Goal: Navigation & Orientation: Find specific page/section

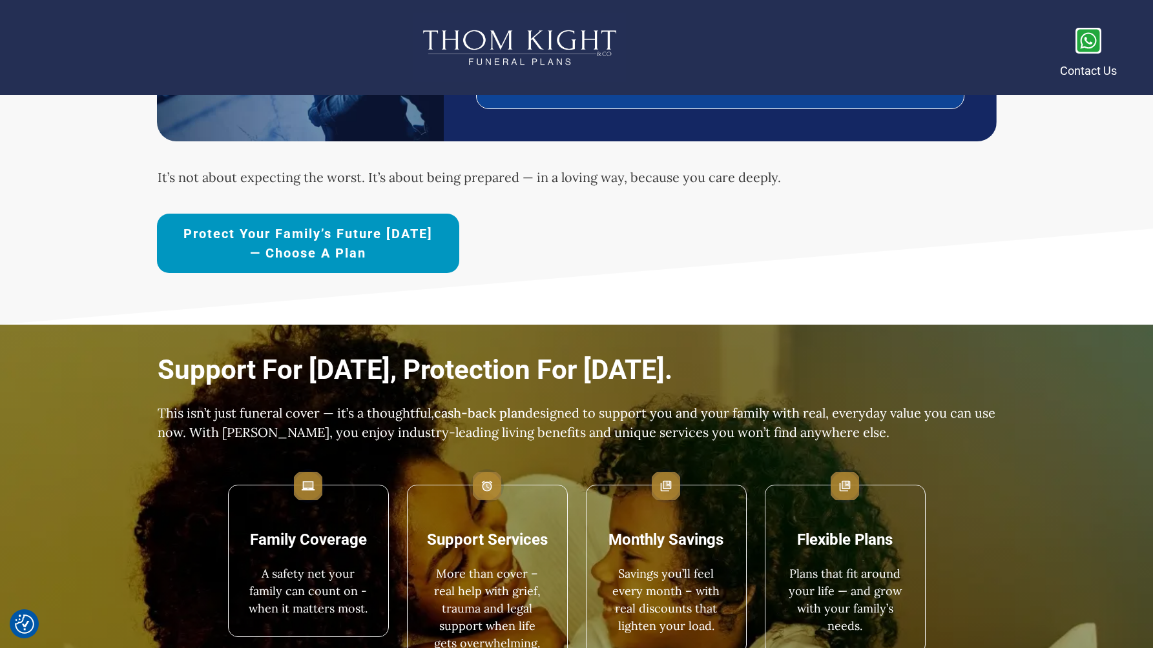
click at [264, 215] on link "Protect Your Family’s Future [DATE] — Choose a Plan" at bounding box center [308, 243] width 302 height 59
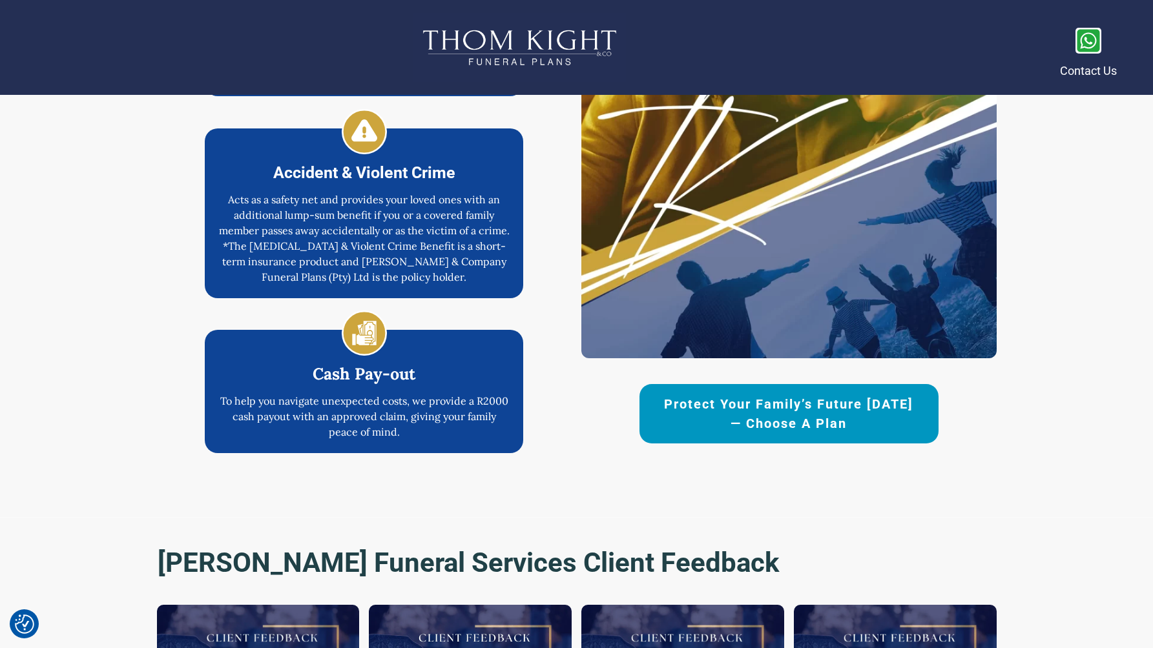
click at [684, 415] on span "Protect Your Family’s Future [DATE] — Choose a Plan" at bounding box center [789, 414] width 254 height 39
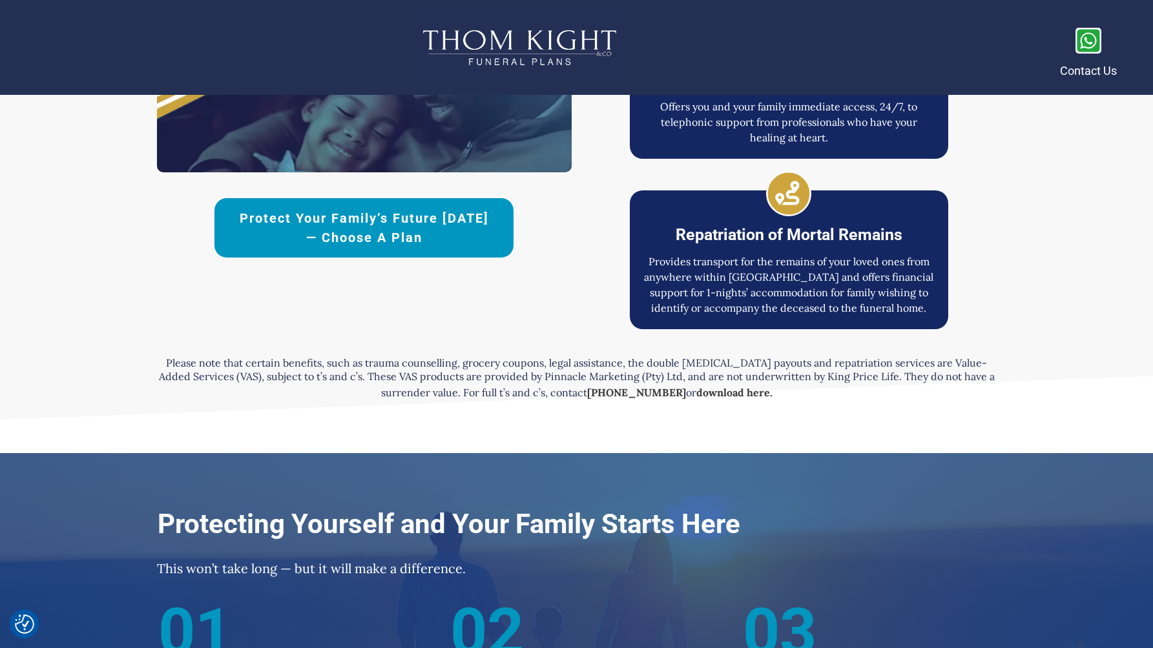
click at [438, 249] on link "Protect Your Family’s Future [DATE] — Choose a Plan" at bounding box center [363, 227] width 299 height 59
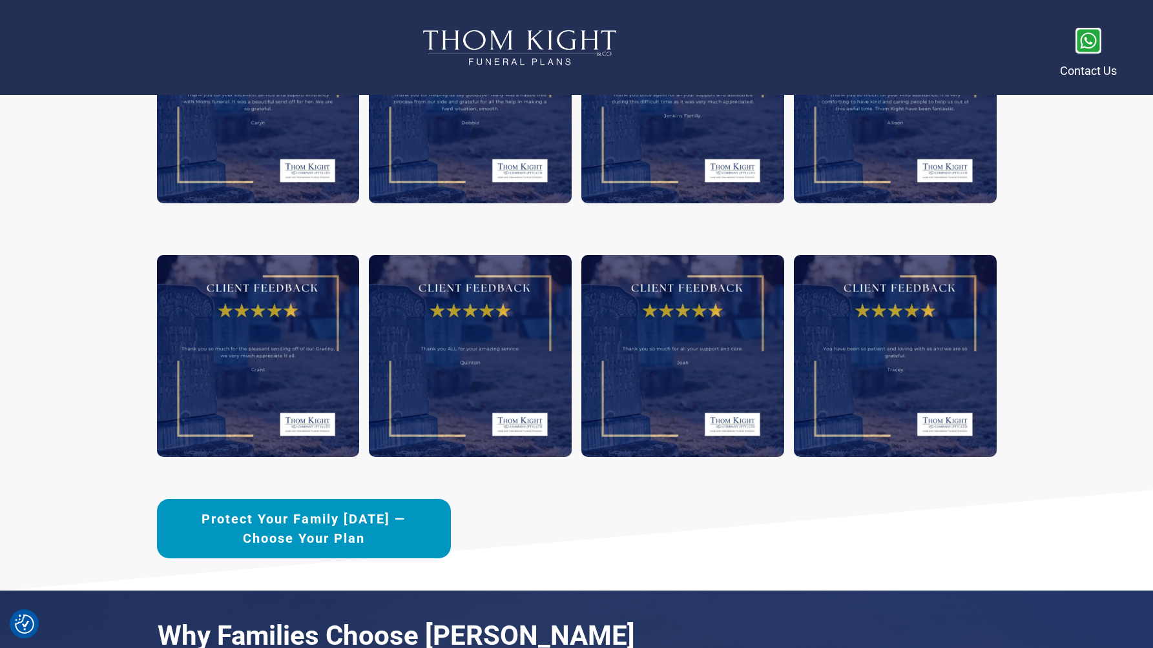
scroll to position [4191, 0]
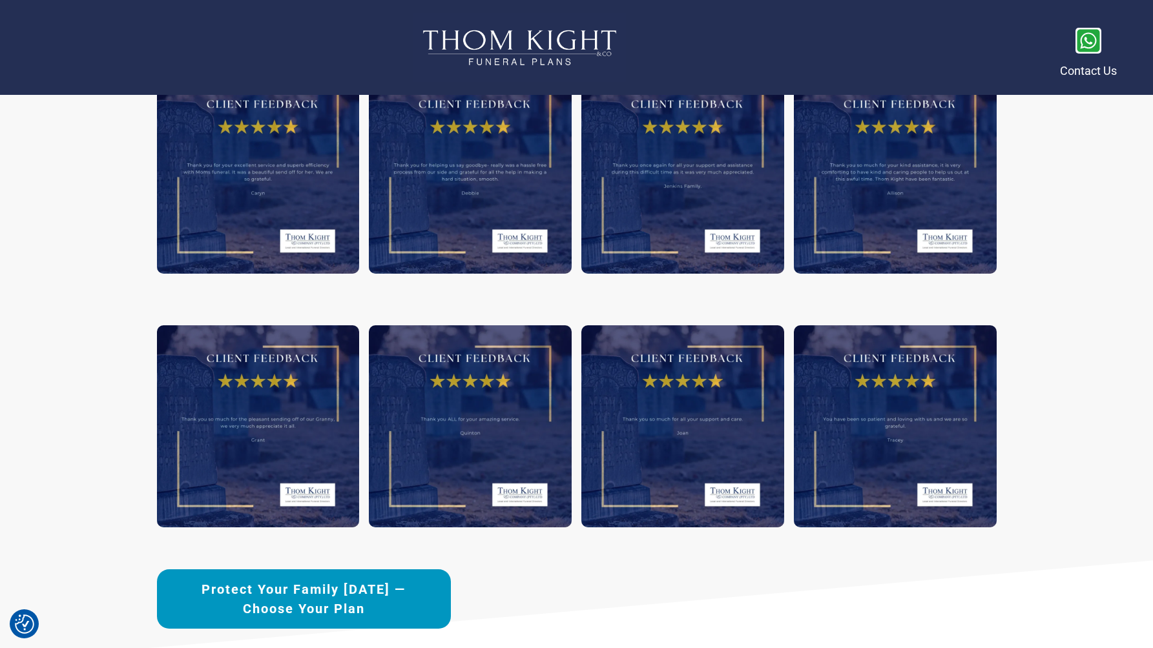
click at [312, 589] on span "Protect Your Family [DATE] —Choose Your Plan" at bounding box center [304, 599] width 249 height 39
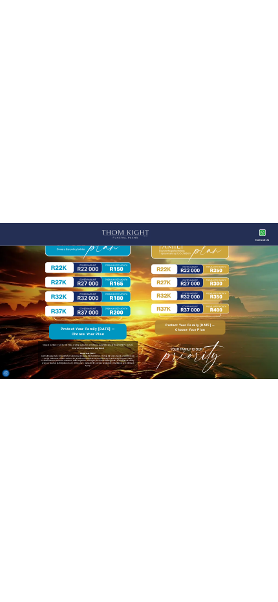
scroll to position [5977, 0]
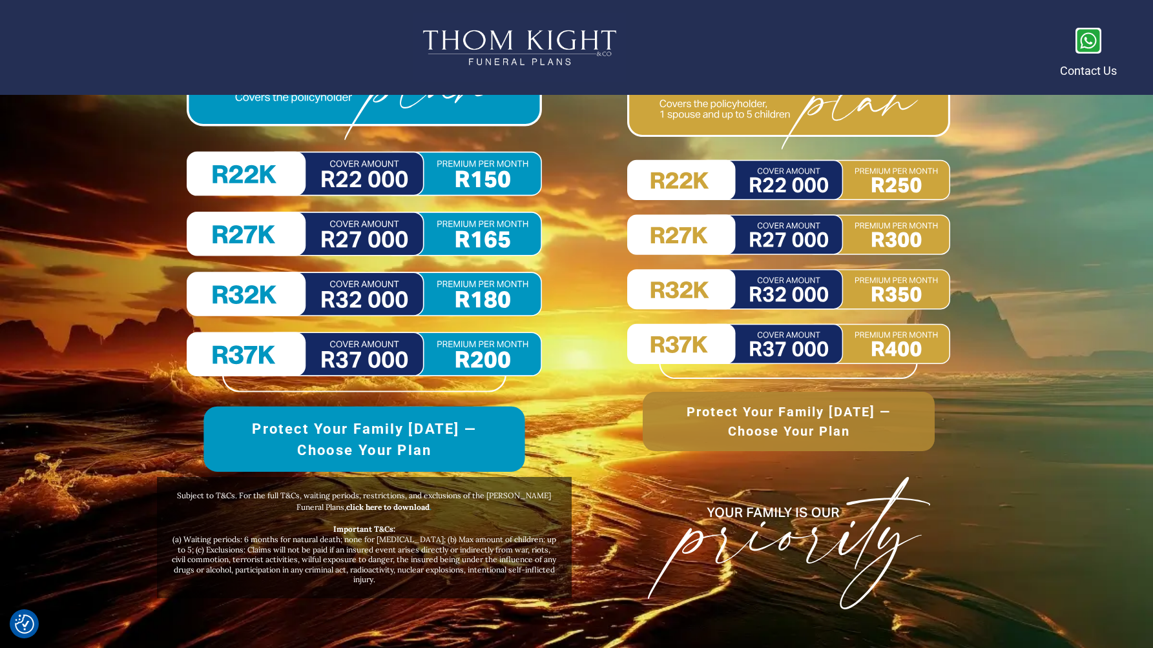
click at [325, 262] on img at bounding box center [364, 212] width 355 height 359
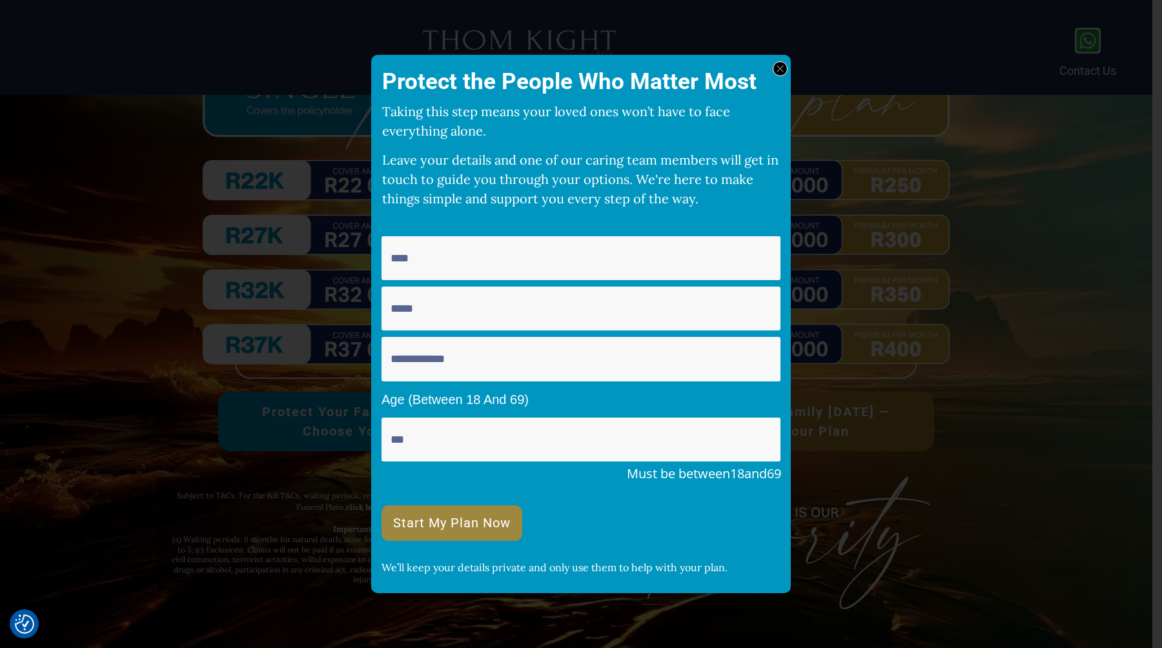
click at [775, 66] on div at bounding box center [780, 68] width 15 height 15
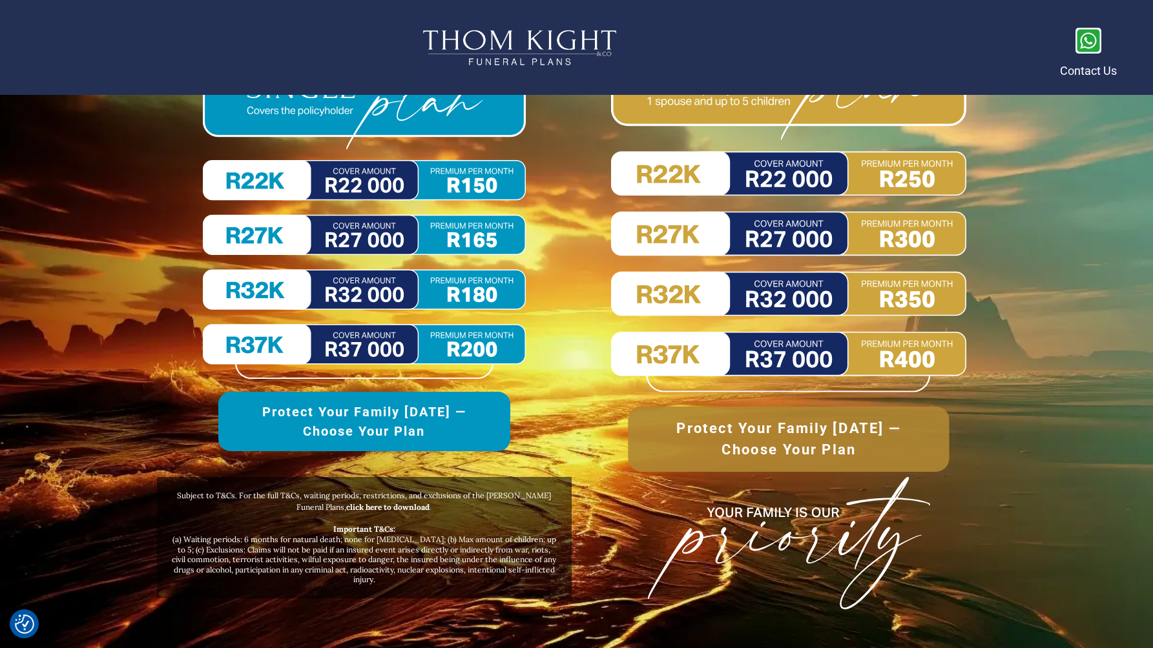
click at [785, 249] on img at bounding box center [788, 213] width 355 height 360
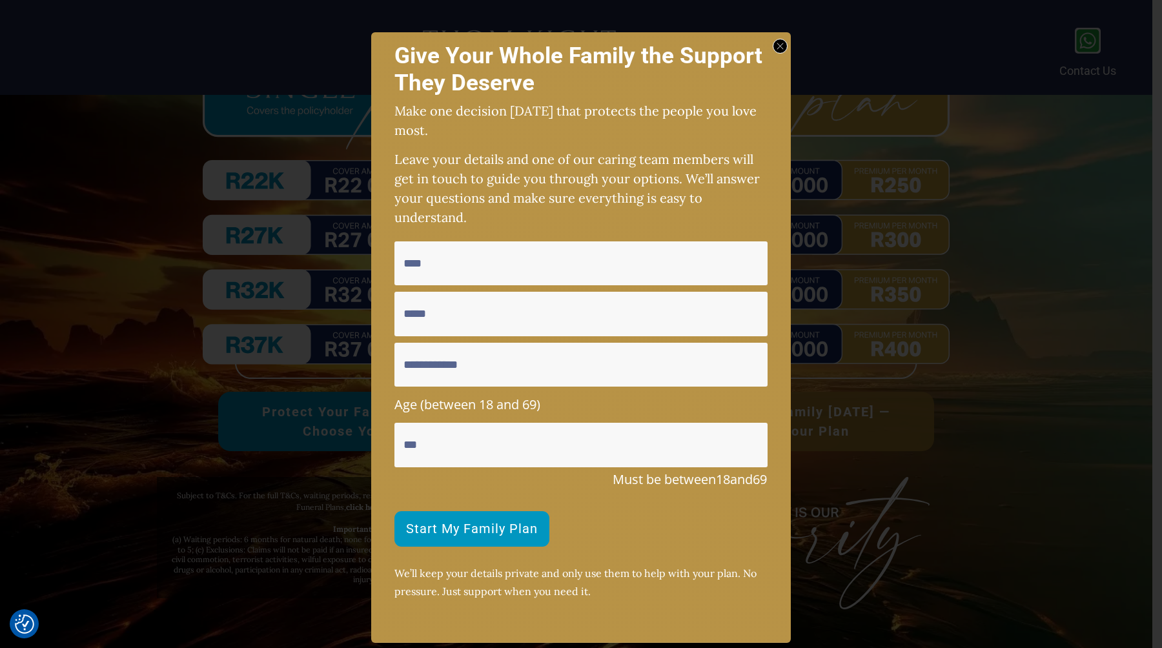
click at [779, 45] on div at bounding box center [780, 46] width 15 height 15
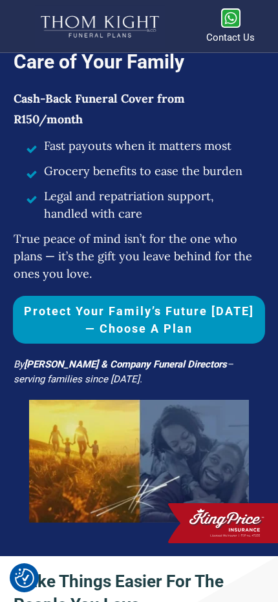
scroll to position [0, 0]
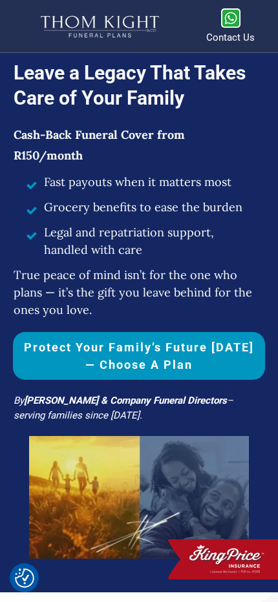
click at [136, 355] on span "Protect Your Family’s Future [DATE] — Choose a Plan" at bounding box center [138, 355] width 239 height 35
click at [52, 353] on span "Protect Your Family’s Future [DATE] — Choose a Plan" at bounding box center [138, 355] width 239 height 35
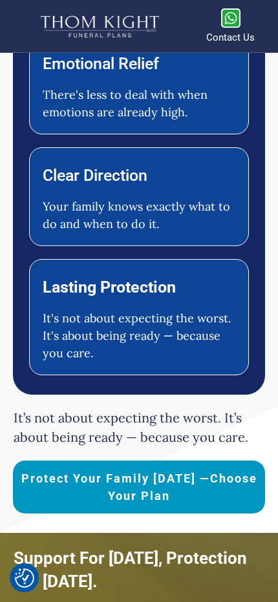
scroll to position [960, 0]
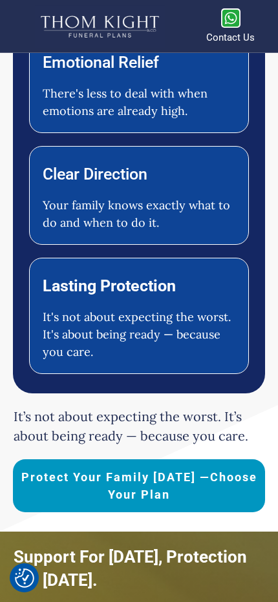
click at [74, 482] on span "Protect Your Family [DATE] —Choose Your Plan" at bounding box center [138, 485] width 239 height 35
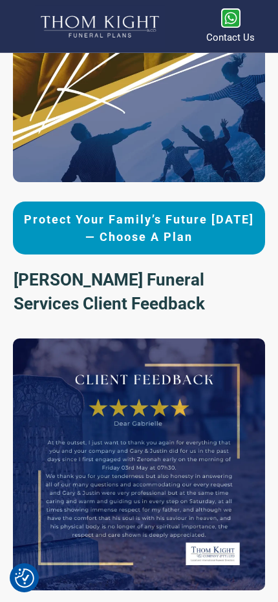
click at [121, 211] on span "Protect Your Family’s Future [DATE] — Choose a Plan" at bounding box center [138, 228] width 239 height 35
